Goal: Transaction & Acquisition: Subscribe to service/newsletter

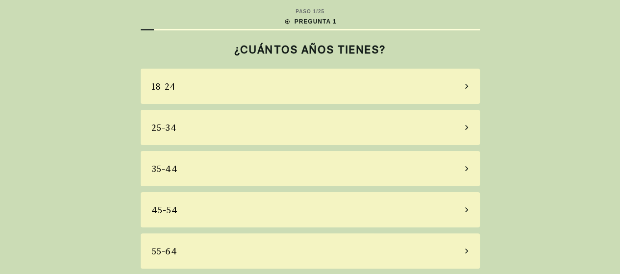
scroll to position [44, 0]
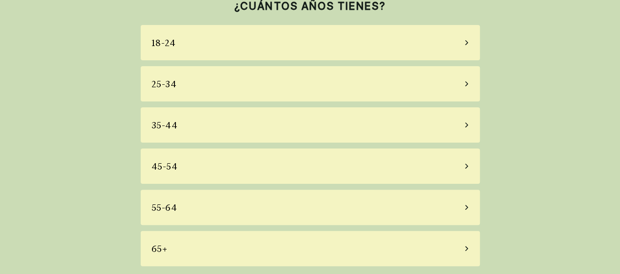
click at [361, 208] on div "55-64" at bounding box center [310, 207] width 339 height 35
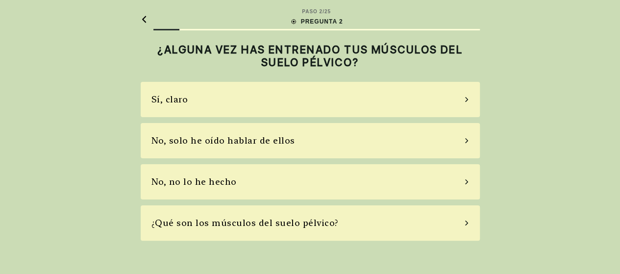
scroll to position [0, 0]
click at [463, 99] on div "Sí, claro" at bounding box center [313, 99] width 339 height 35
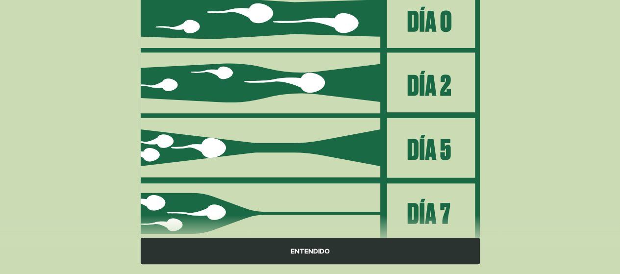
scroll to position [183, 0]
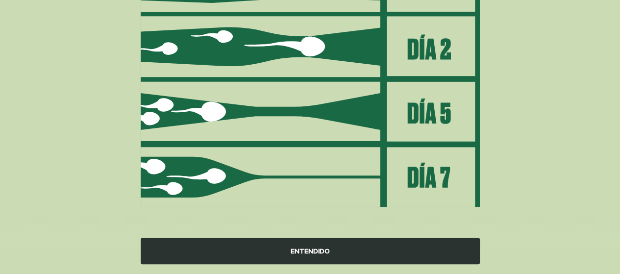
click at [309, 251] on div "ENTENDIDO" at bounding box center [310, 251] width 339 height 26
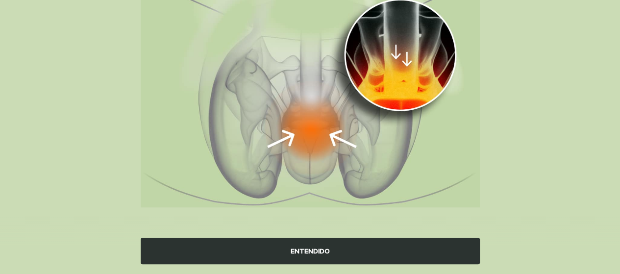
scroll to position [145, 0]
click at [308, 250] on div "ENTENDIDO" at bounding box center [310, 251] width 339 height 26
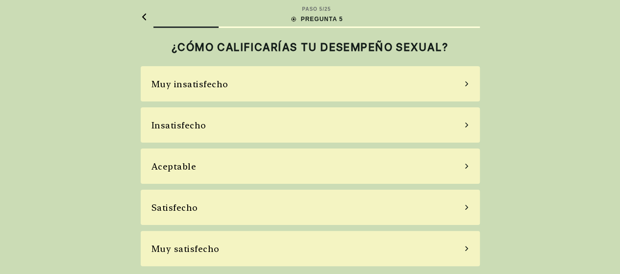
click at [458, 165] on div "Aceptable" at bounding box center [310, 165] width 339 height 35
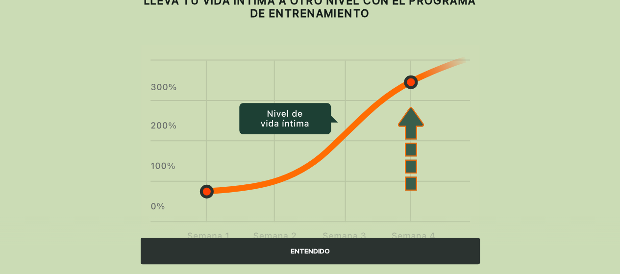
scroll to position [93, 0]
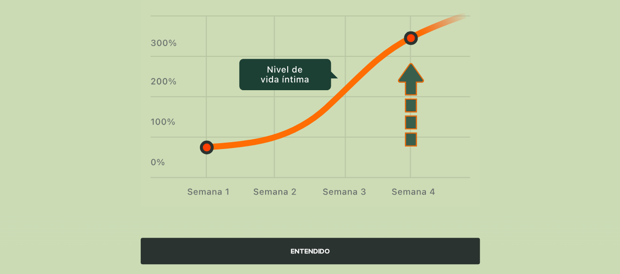
click at [315, 250] on div "ENTENDIDO" at bounding box center [310, 251] width 339 height 26
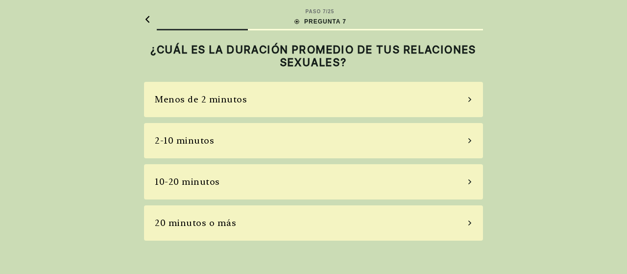
click at [226, 181] on div "10-20 minutos" at bounding box center [313, 181] width 339 height 35
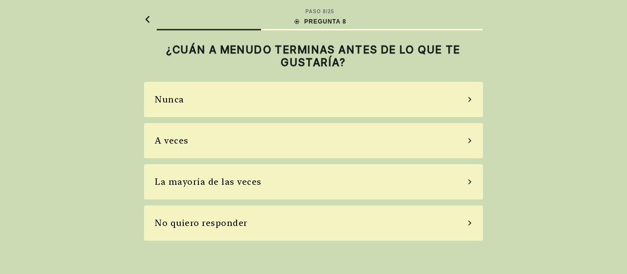
click at [464, 138] on div "A veces" at bounding box center [313, 140] width 339 height 35
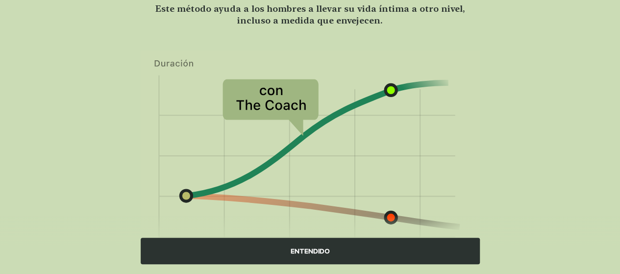
scroll to position [135, 0]
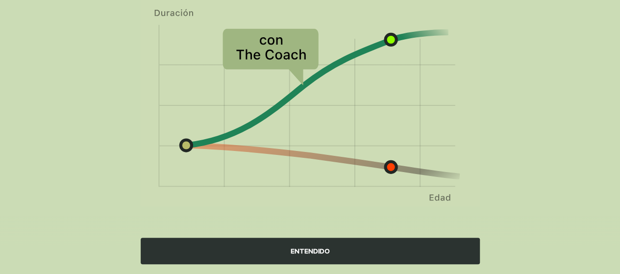
click at [306, 249] on div "ENTENDIDO" at bounding box center [310, 251] width 339 height 26
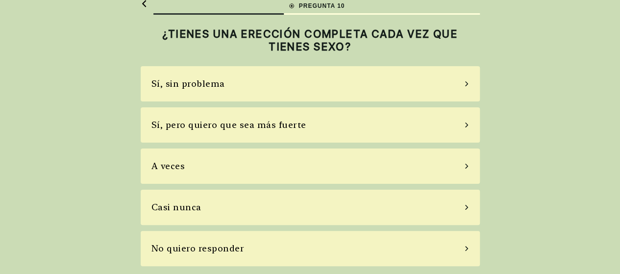
scroll to position [15, 0]
click at [463, 126] on div "Sí, pero quiero que sea más fuerte" at bounding box center [310, 125] width 339 height 35
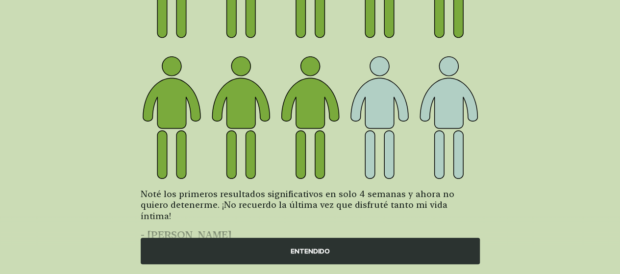
scroll to position [202, 0]
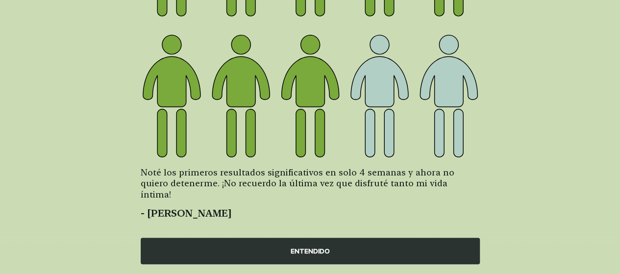
click at [304, 248] on div "ENTENDIDO" at bounding box center [310, 251] width 339 height 26
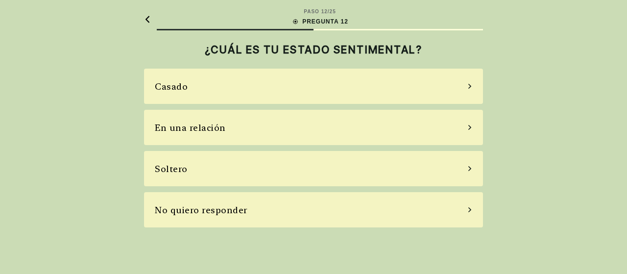
click at [473, 124] on div "En una relación" at bounding box center [313, 127] width 339 height 35
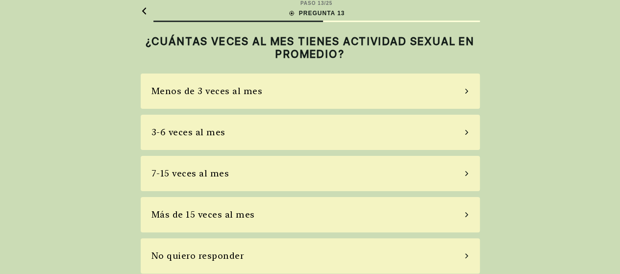
scroll to position [15, 0]
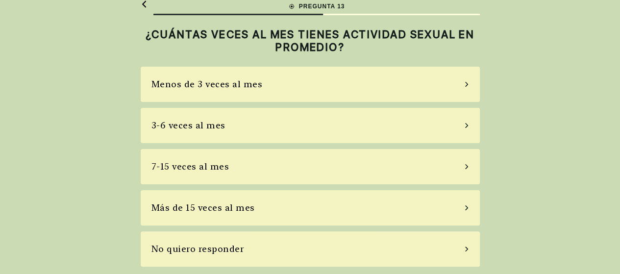
click at [287, 165] on div "7-15 veces al mes" at bounding box center [310, 166] width 339 height 35
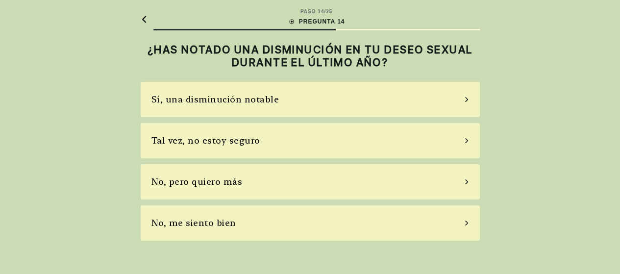
scroll to position [0, 0]
click at [462, 181] on div "No, pero quiero más" at bounding box center [313, 181] width 339 height 35
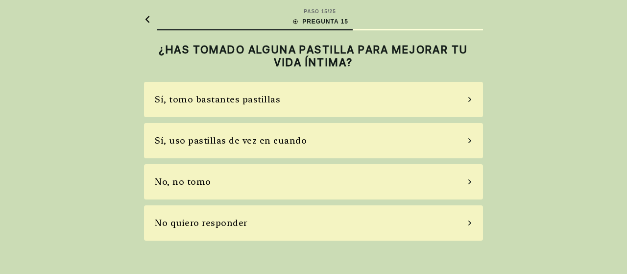
click at [468, 182] on icon at bounding box center [469, 181] width 5 height 9
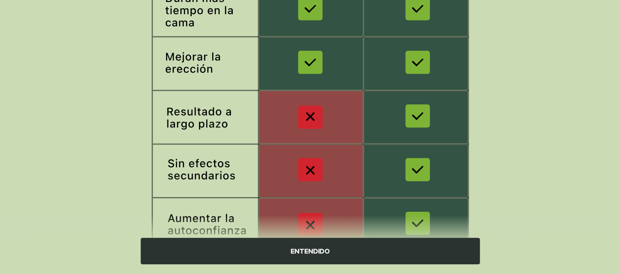
scroll to position [245, 0]
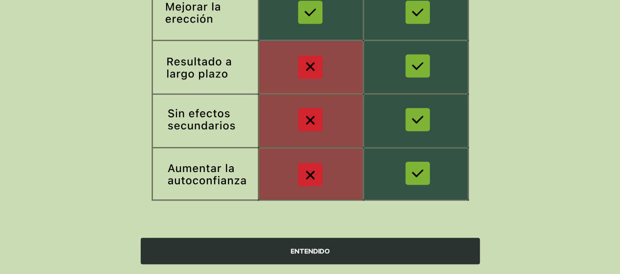
click at [314, 247] on div "ENTENDIDO" at bounding box center [310, 251] width 339 height 26
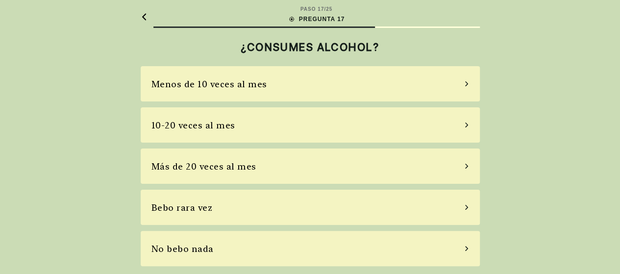
click at [462, 207] on div "Bebo rara vez" at bounding box center [310, 207] width 339 height 35
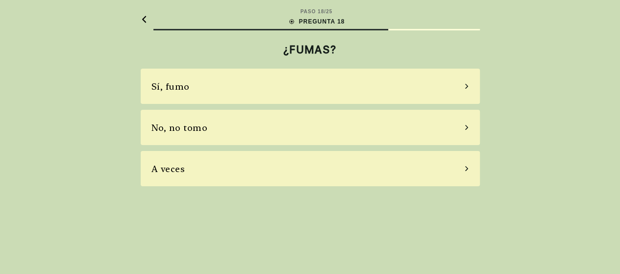
scroll to position [0, 0]
click at [462, 126] on div "No, no tomo" at bounding box center [313, 127] width 339 height 35
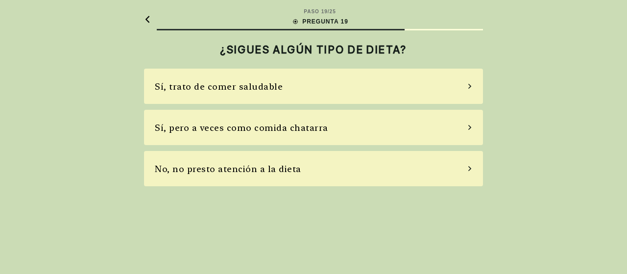
click at [468, 84] on icon at bounding box center [469, 86] width 5 height 9
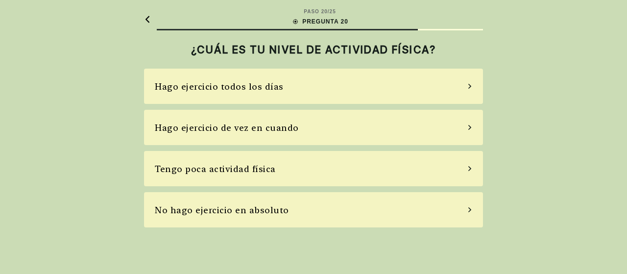
click at [293, 123] on div "Hago ejercicio de vez en cuando" at bounding box center [227, 127] width 144 height 13
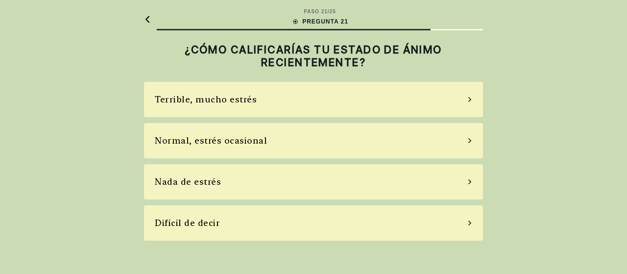
click at [462, 141] on div "Normal, estrés ocasional" at bounding box center [313, 140] width 339 height 35
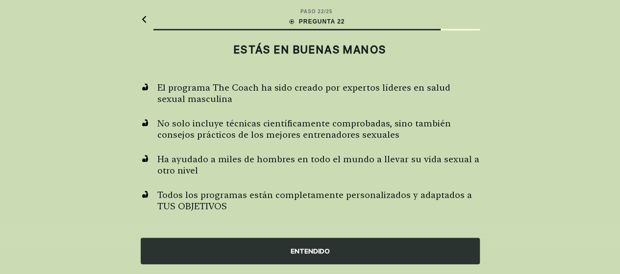
scroll to position [4, 0]
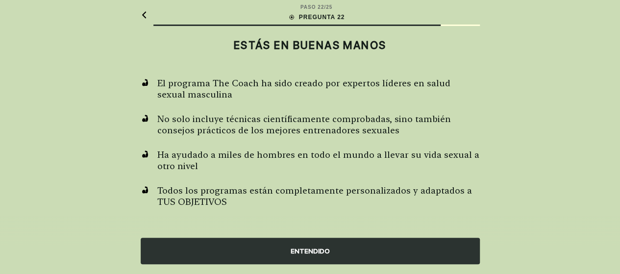
click at [307, 248] on div "ENTENDIDO" at bounding box center [310, 251] width 339 height 26
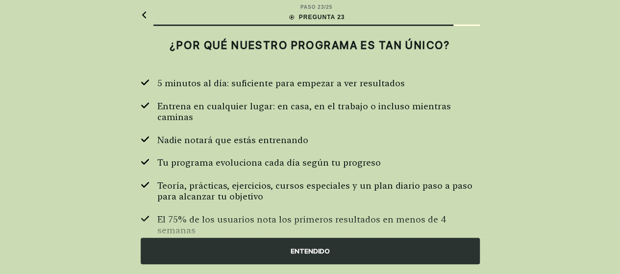
click at [306, 247] on div "ENTENDIDO" at bounding box center [310, 251] width 339 height 26
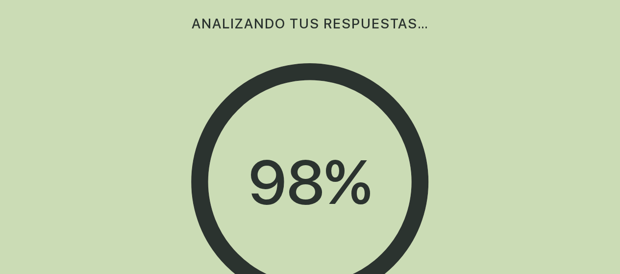
scroll to position [0, 0]
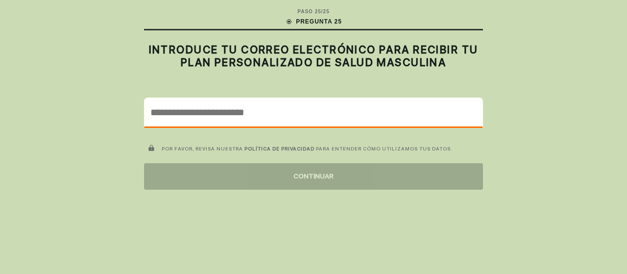
click at [220, 113] on input "email" at bounding box center [314, 112] width 338 height 28
click at [194, 114] on input "email" at bounding box center [314, 112] width 338 height 28
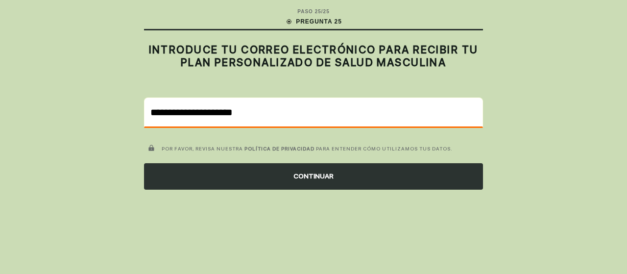
type input "**********"
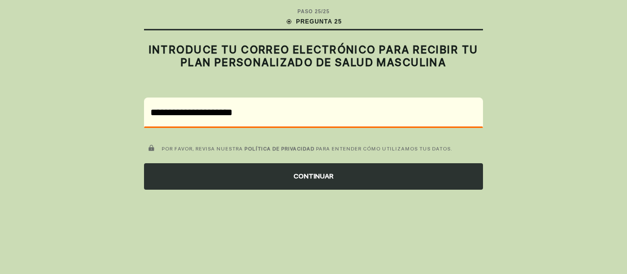
click at [315, 177] on div "CONTINUAR" at bounding box center [313, 176] width 339 height 26
